Goal: Transaction & Acquisition: Purchase product/service

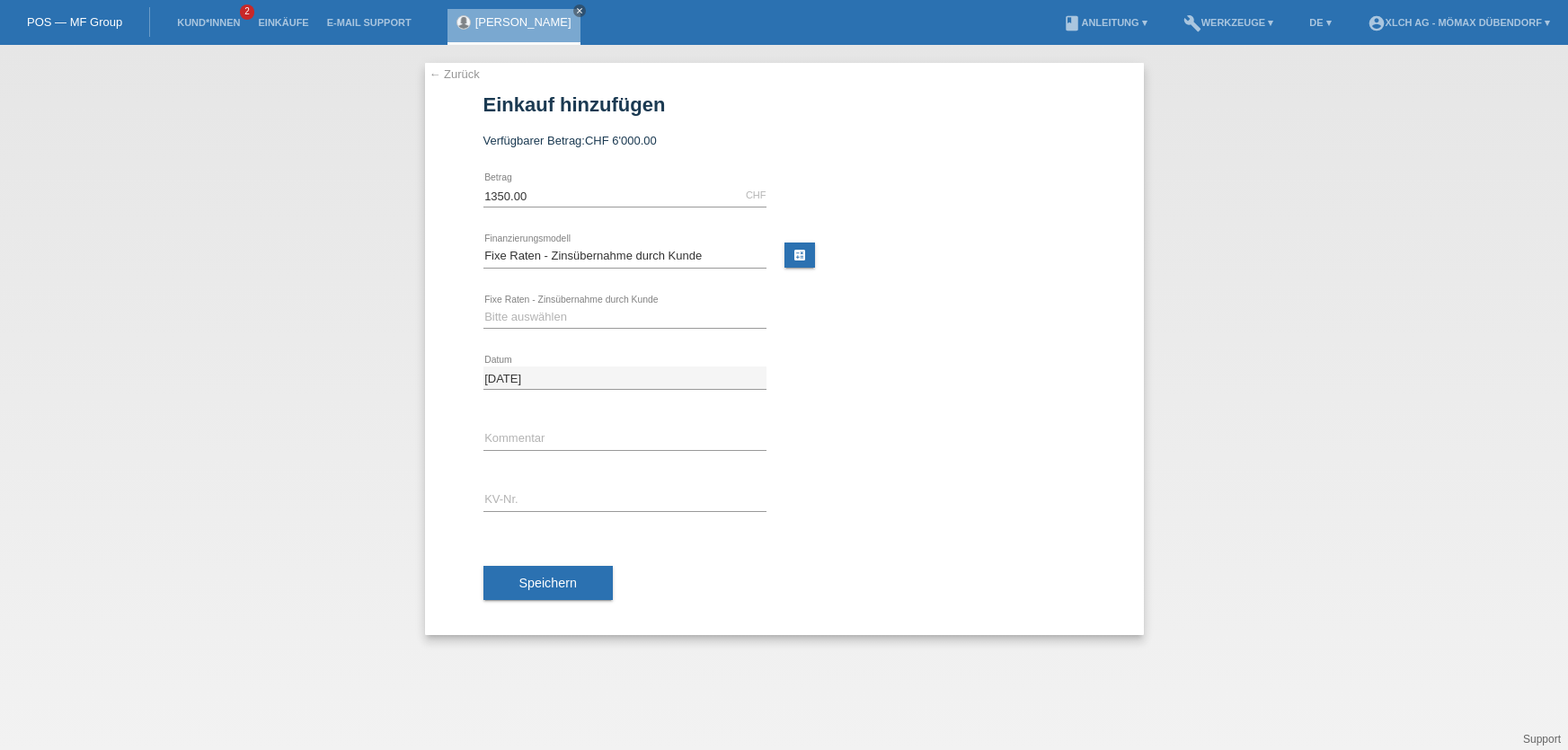
select select "113"
click at [474, 69] on link "← Zurück" at bounding box center [454, 74] width 50 height 13
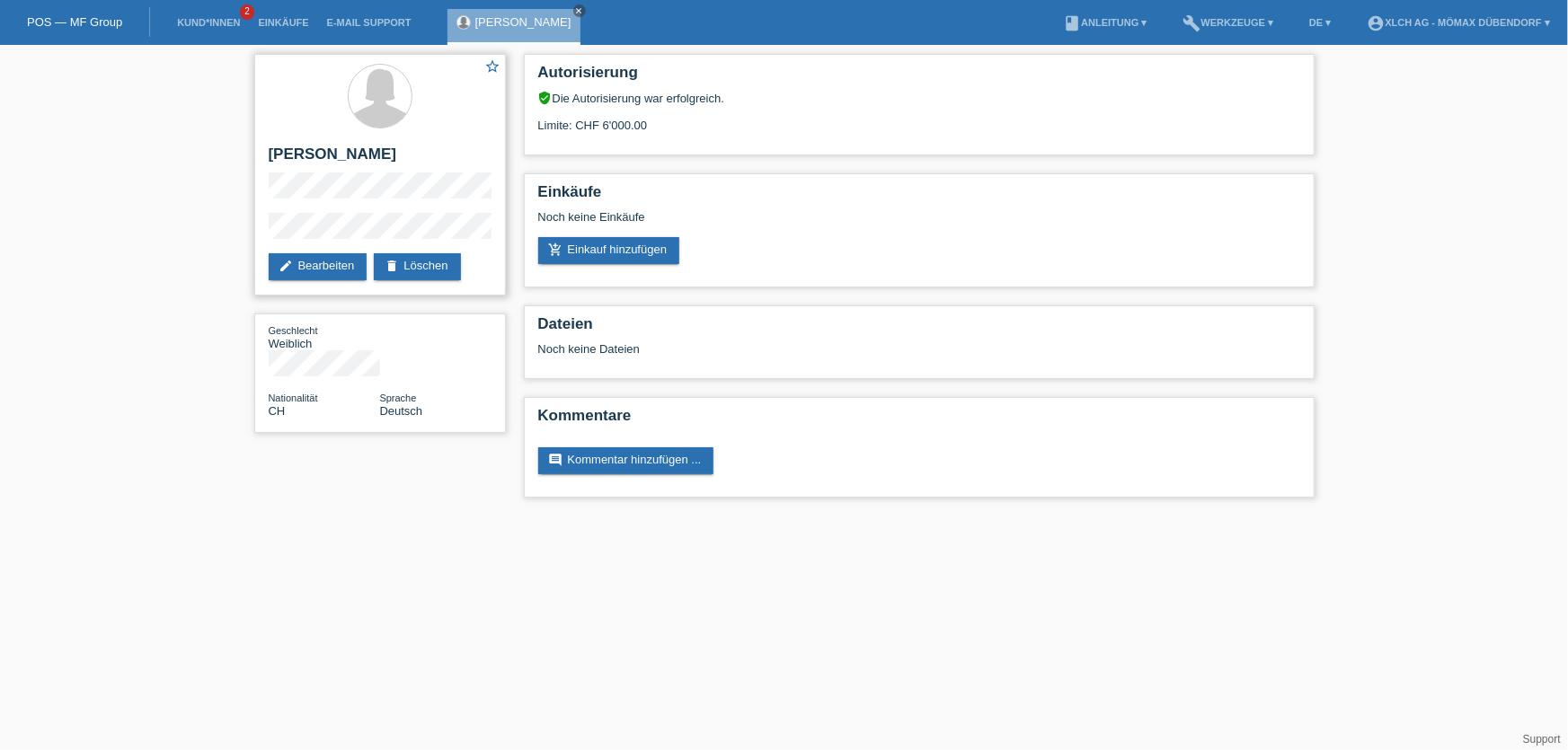
drag, startPoint x: 273, startPoint y: 148, endPoint x: 448, endPoint y: 143, distance: 175.1
click at [448, 143] on div "star_border Claudia Magdalena Ibara edit Bearbeiten delete Löschen" at bounding box center [380, 175] width 251 height 242
copy h2 "[PERSON_NAME]"
click at [364, 210] on div "star_border Claudia Magdalena Ibara edit Bearbeiten delete Löschen" at bounding box center [380, 175] width 251 height 242
click at [636, 248] on link "add_shopping_cart Einkauf hinzufügen" at bounding box center [609, 250] width 142 height 27
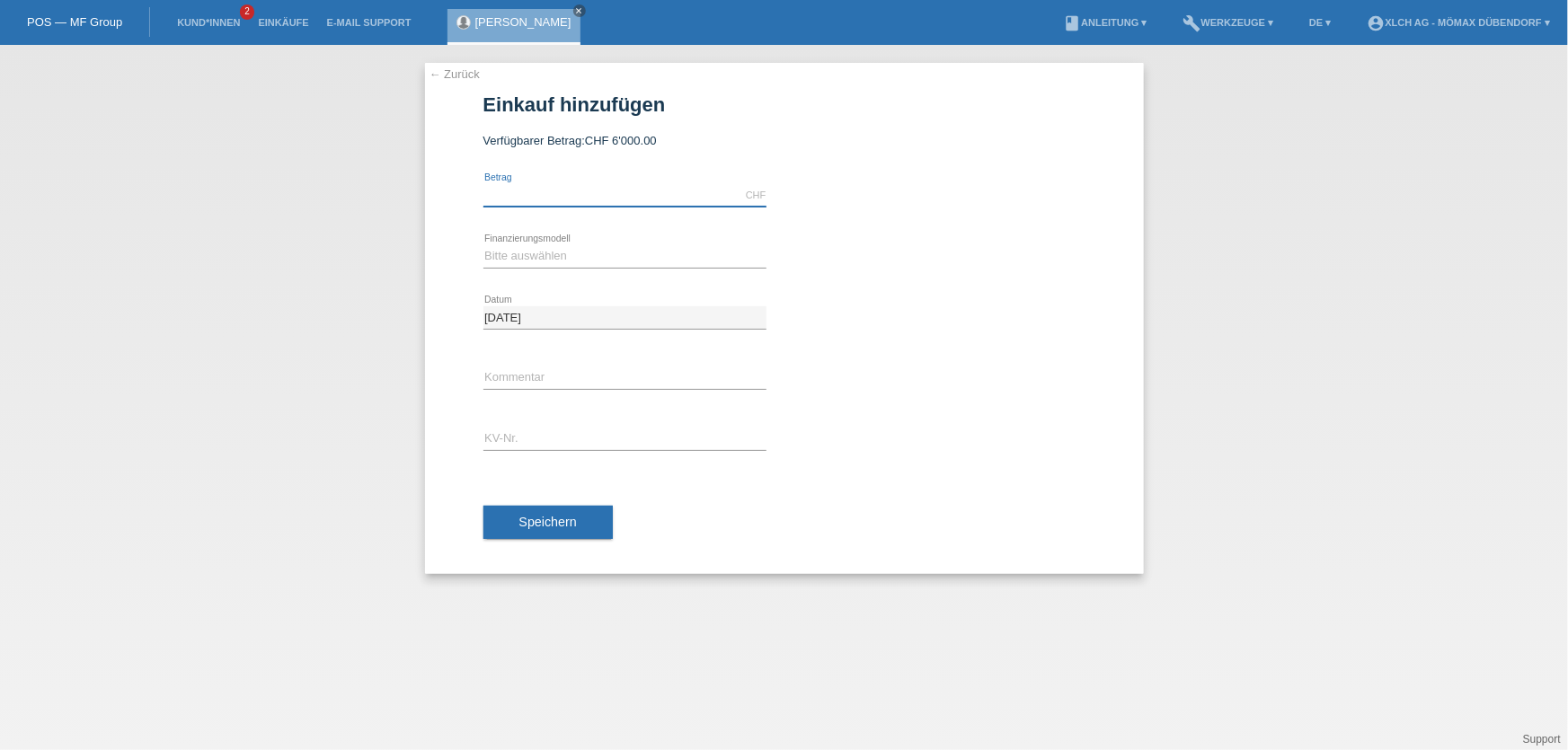
click at [566, 188] on input "text" at bounding box center [625, 196] width 283 height 23
type input "3"
type input "2939.50"
click at [514, 255] on select "Bitte auswählen Kauf auf Rechnung mit Teilzahlungsoption Fixe Raten - Zinsübern…" at bounding box center [625, 256] width 283 height 22
select select "113"
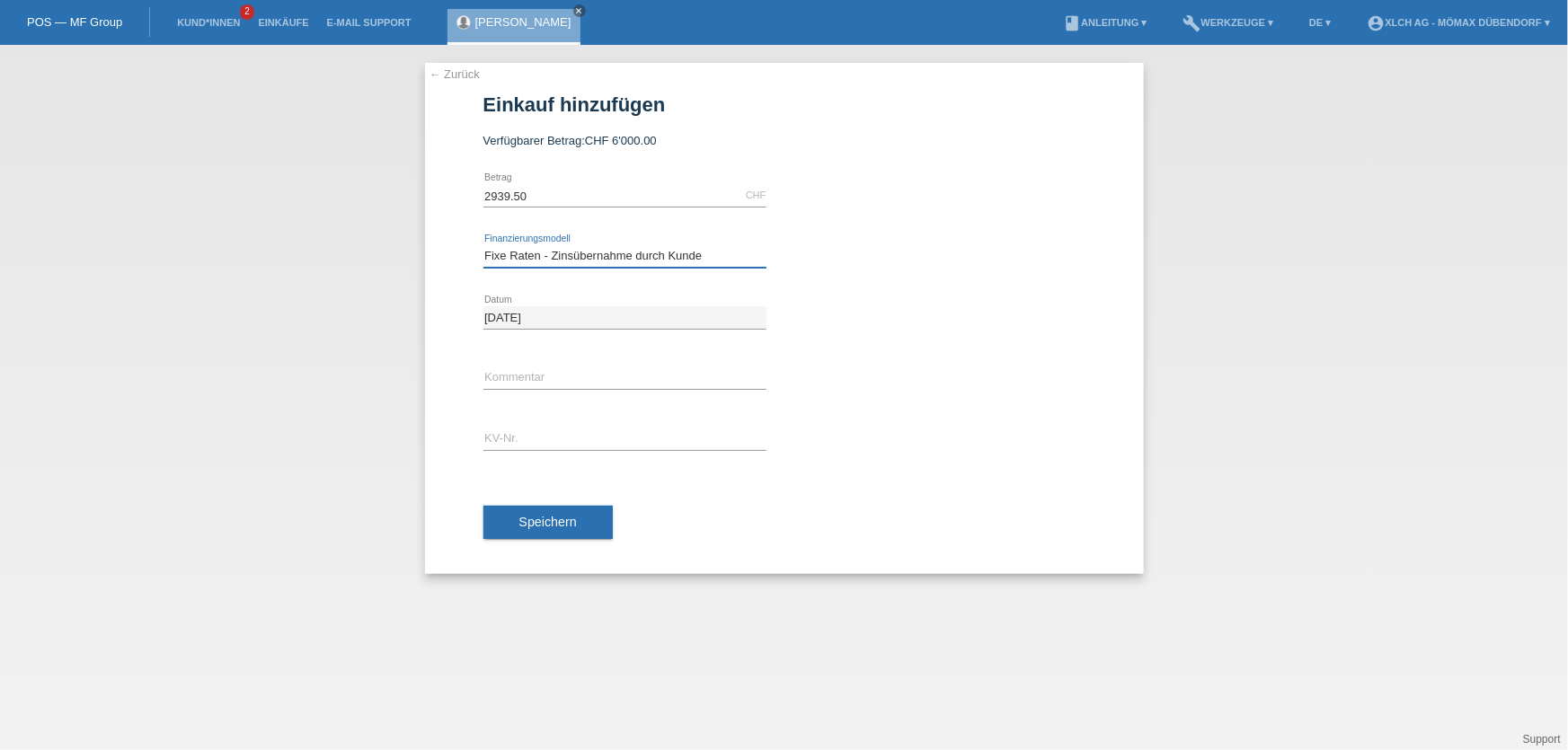
click at [484, 246] on select "Bitte auswählen Kauf auf Rechnung mit Teilzahlungsoption Fixe Raten - Zinsübern…" at bounding box center [625, 256] width 283 height 22
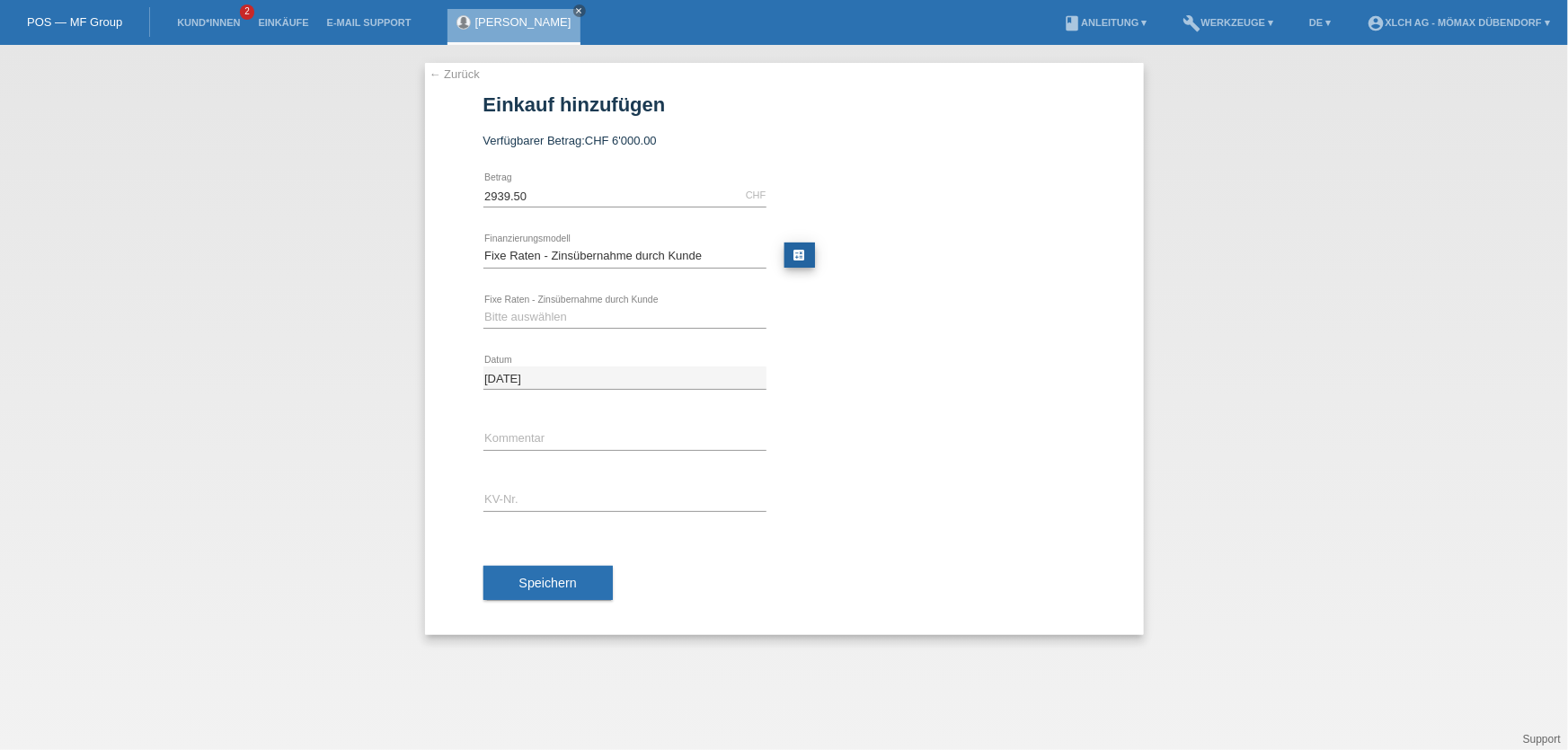
click at [790, 254] on link "calculate" at bounding box center [800, 255] width 30 height 25
type input "2939.50"
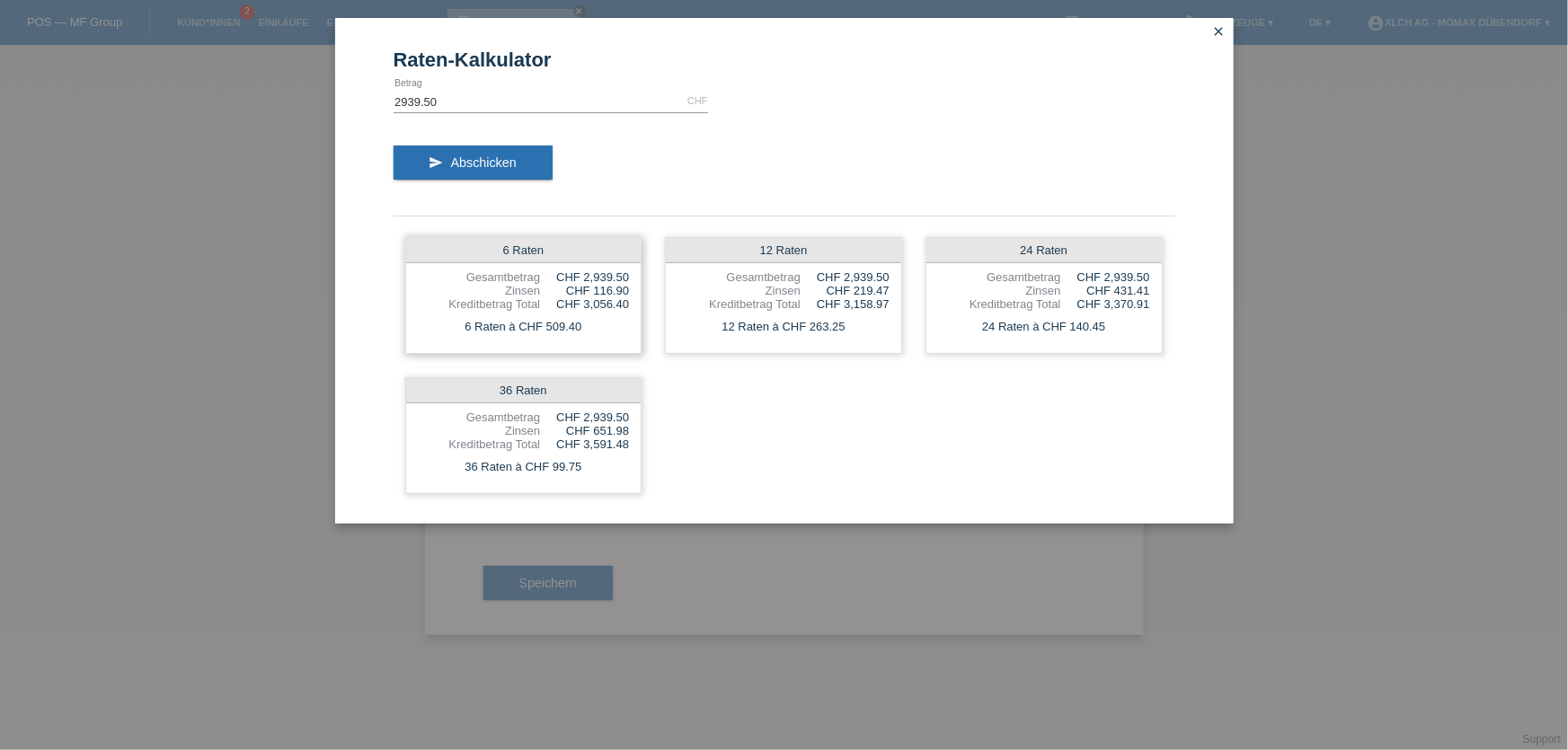
drag, startPoint x: 593, startPoint y: 289, endPoint x: 620, endPoint y: 288, distance: 27.0
click at [620, 288] on div "CHF 116.90" at bounding box center [584, 290] width 89 height 13
click at [625, 288] on div "CHF 116.90" at bounding box center [584, 290] width 89 height 13
click at [828, 318] on div "12 Raten à CHF 263.25" at bounding box center [784, 326] width 235 height 24
drag, startPoint x: 857, startPoint y: 292, endPoint x: 882, endPoint y: 287, distance: 25.5
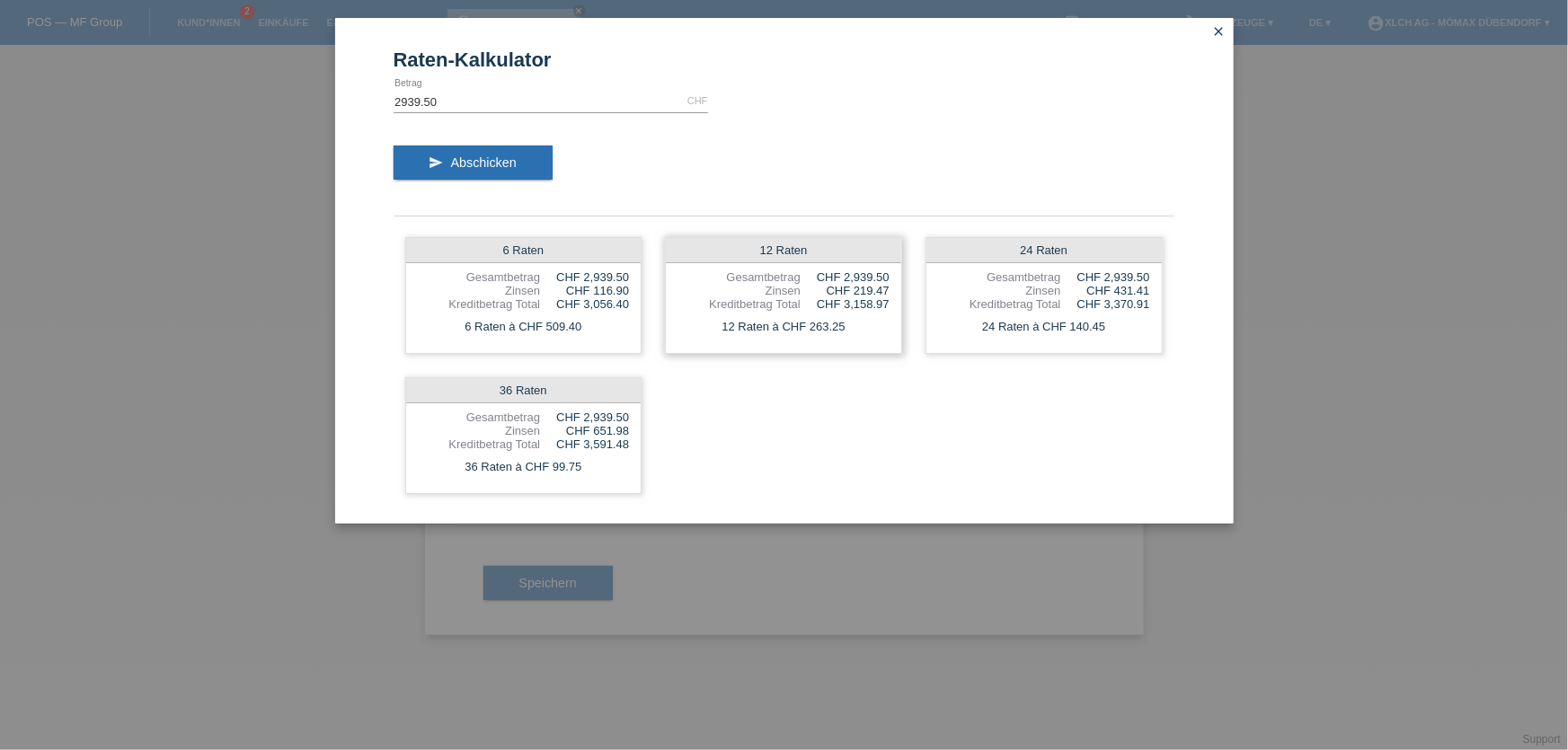
click at [882, 287] on div "CHF 219.47" at bounding box center [844, 290] width 89 height 13
drag, startPoint x: 804, startPoint y: 326, endPoint x: 852, endPoint y: 322, distance: 48.2
click at [852, 322] on div "12 Raten à CHF 263.25" at bounding box center [784, 326] width 235 height 24
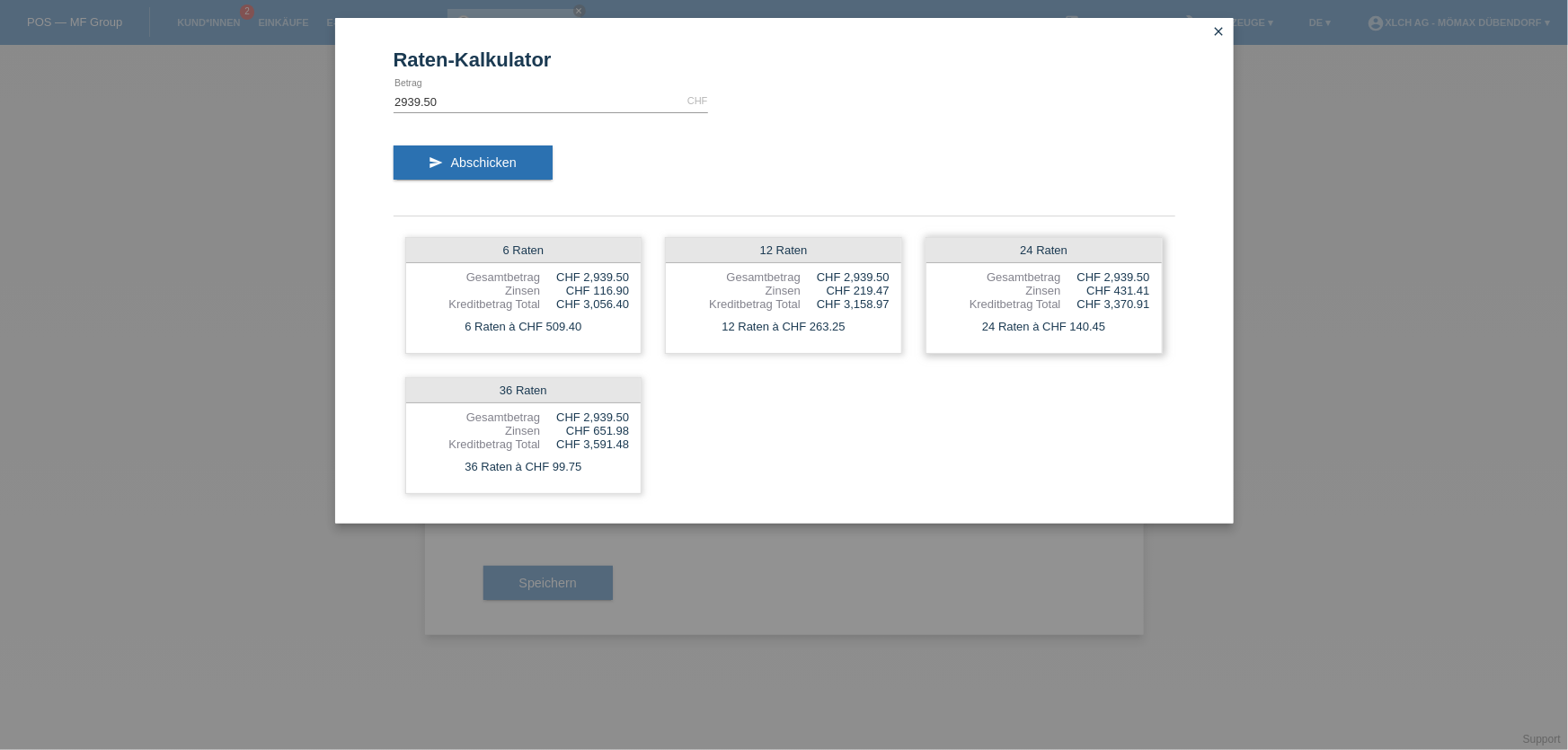
click at [1103, 331] on div "24 Raten à CHF 140.45" at bounding box center [1043, 326] width 235 height 24
click at [1221, 31] on icon "close" at bounding box center [1220, 30] width 14 height 14
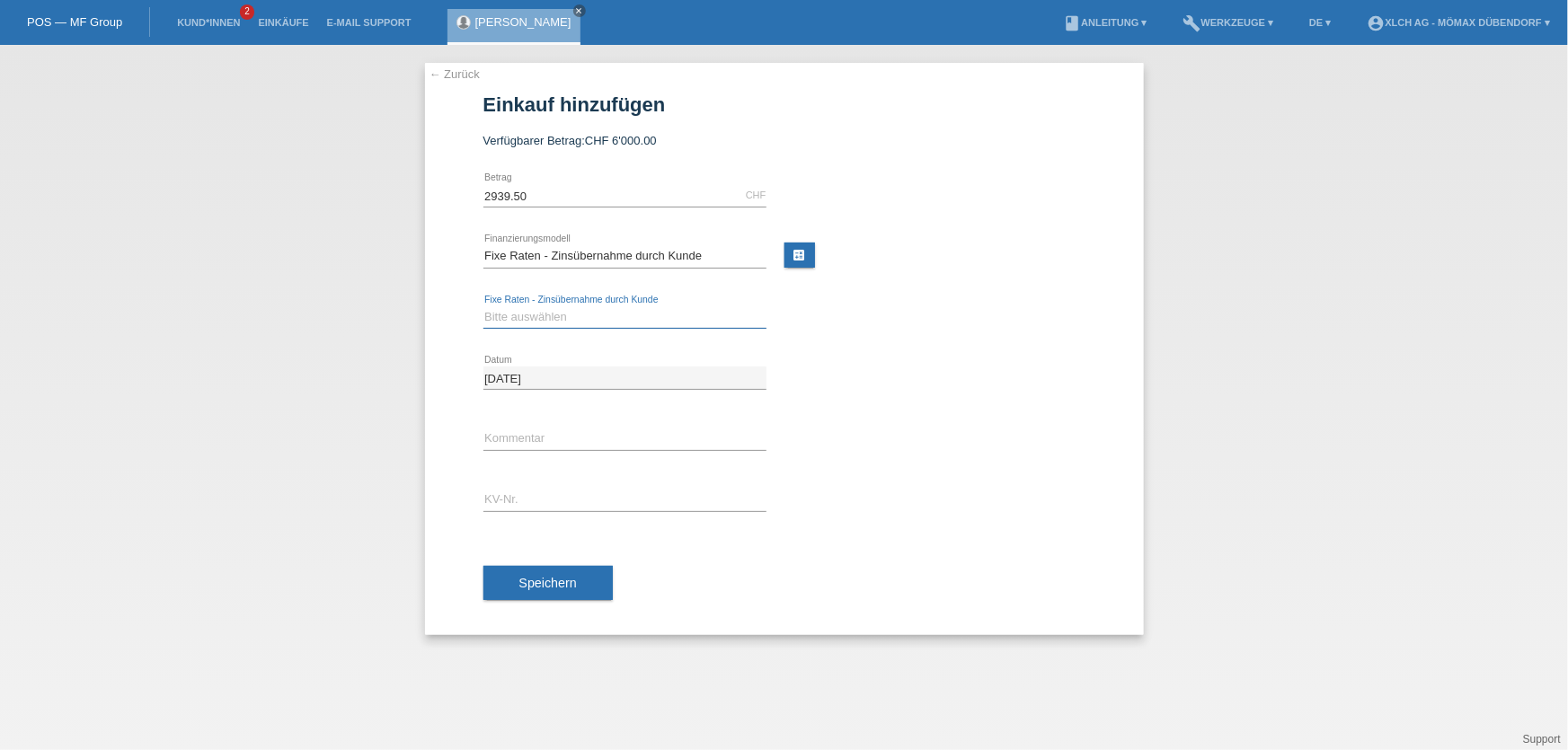
drag, startPoint x: 524, startPoint y: 312, endPoint x: 543, endPoint y: 314, distance: 19.1
click at [524, 312] on select "Bitte auswählen 6 Raten 12 Raten 24 Raten 36 Raten" at bounding box center [625, 317] width 283 height 22
select select "325"
click at [484, 306] on select "Bitte auswählen 6 Raten 12 Raten 24 Raten 36 Raten" at bounding box center [625, 317] width 283 height 22
click at [539, 484] on div "error KV-Nr." at bounding box center [625, 501] width 283 height 61
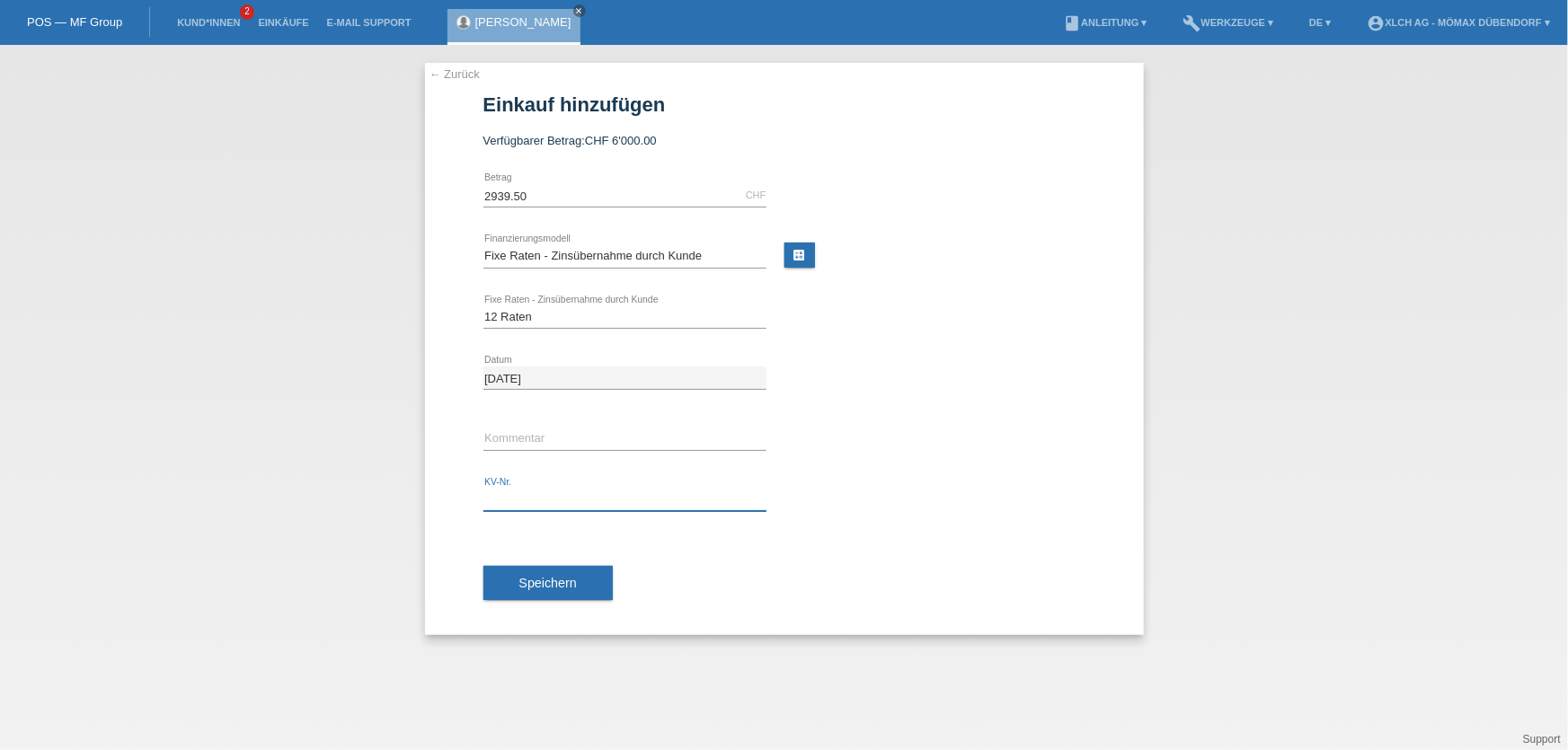
click at [539, 499] on input "text" at bounding box center [625, 501] width 283 height 23
type input "d"
type input "DDNDPI"
click at [553, 579] on span "Speichern" at bounding box center [548, 582] width 57 height 14
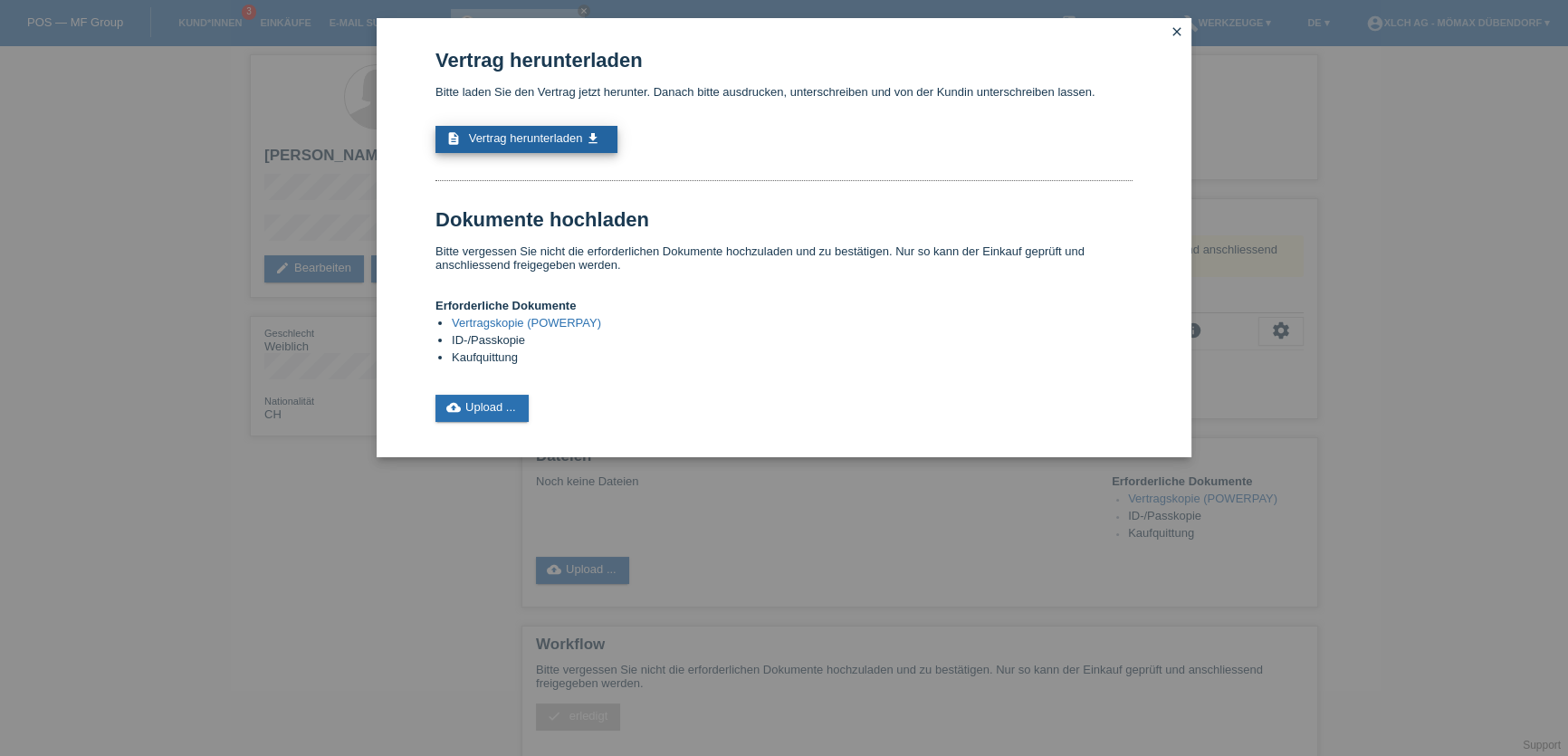
click at [497, 140] on span "Vertrag herunterladen" at bounding box center [526, 138] width 114 height 13
click at [471, 397] on link "cloud_upload Upload ..." at bounding box center [481, 409] width 93 height 27
